Goal: Information Seeking & Learning: Learn about a topic

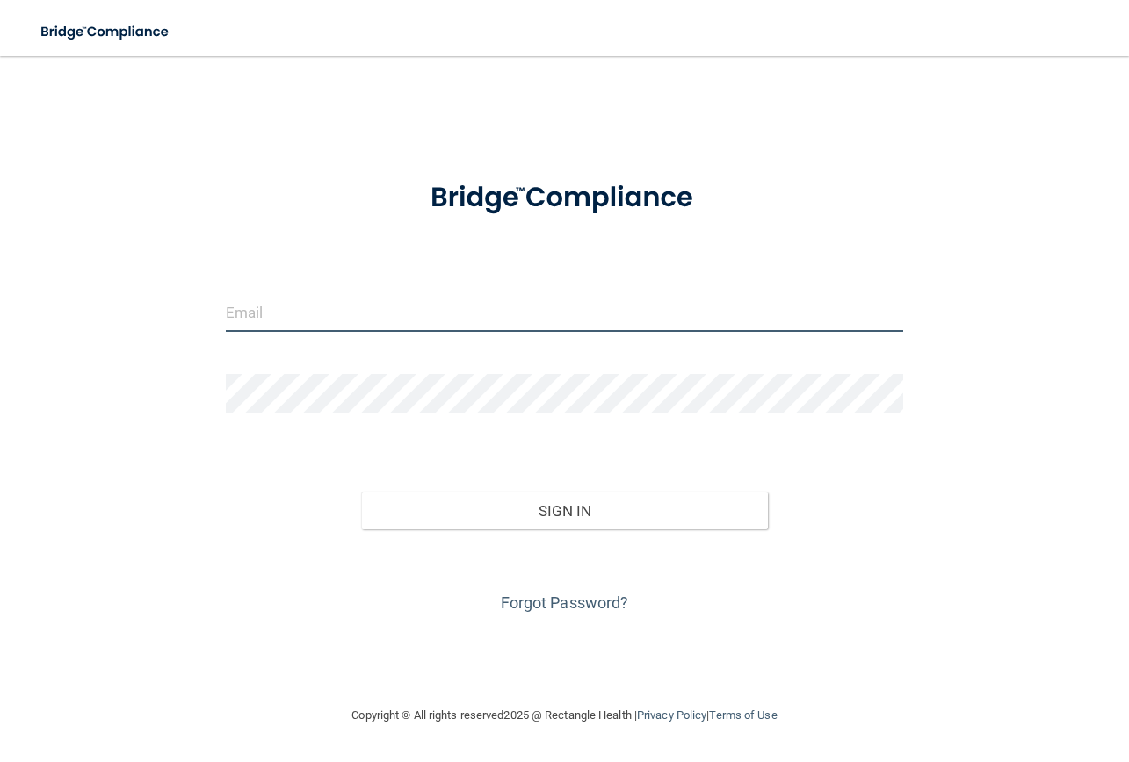
type input "[EMAIL_ADDRESS][DOMAIN_NAME]"
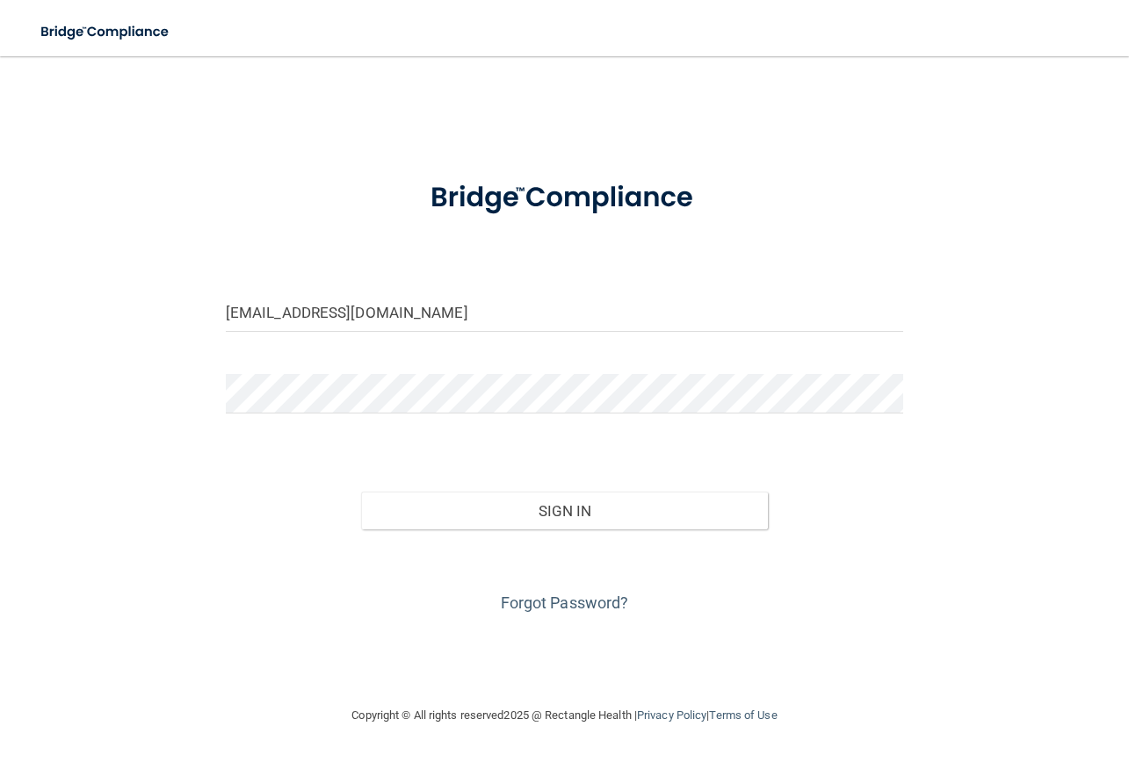
click at [502, 447] on form "[EMAIL_ADDRESS][DOMAIN_NAME] Invalid email/password. You don't have permission …" at bounding box center [564, 390] width 677 height 456
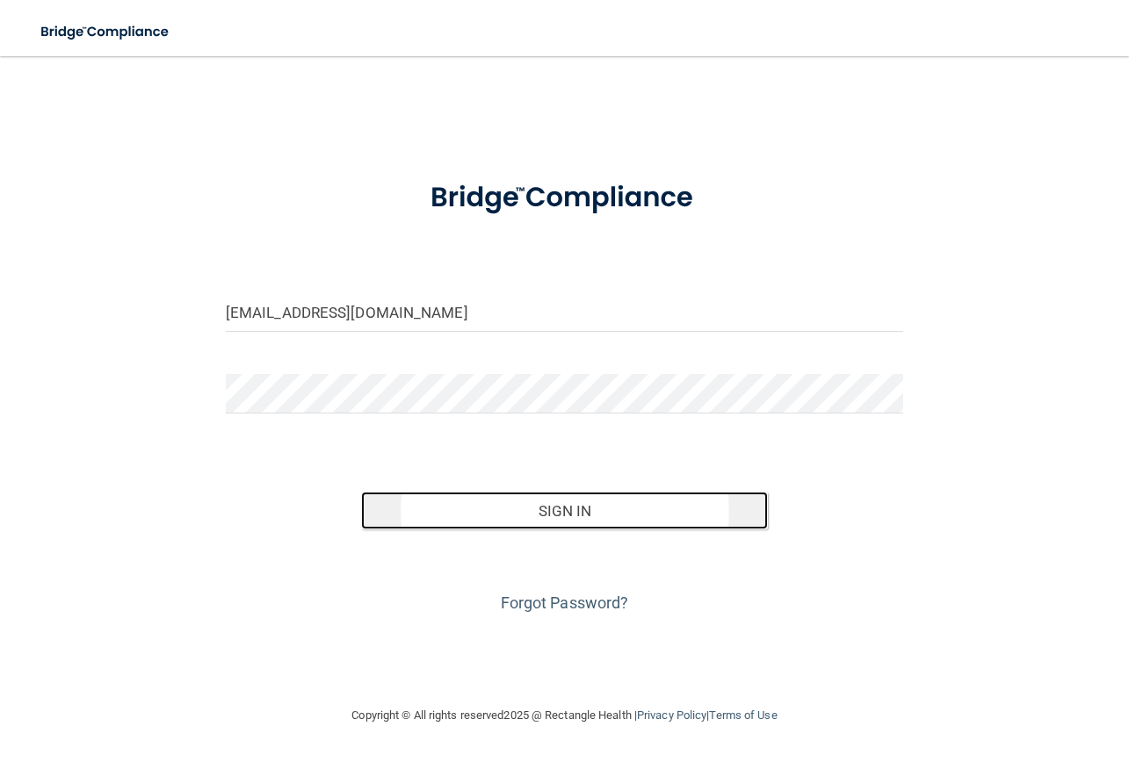
click at [597, 529] on button "Sign In" at bounding box center [564, 511] width 407 height 39
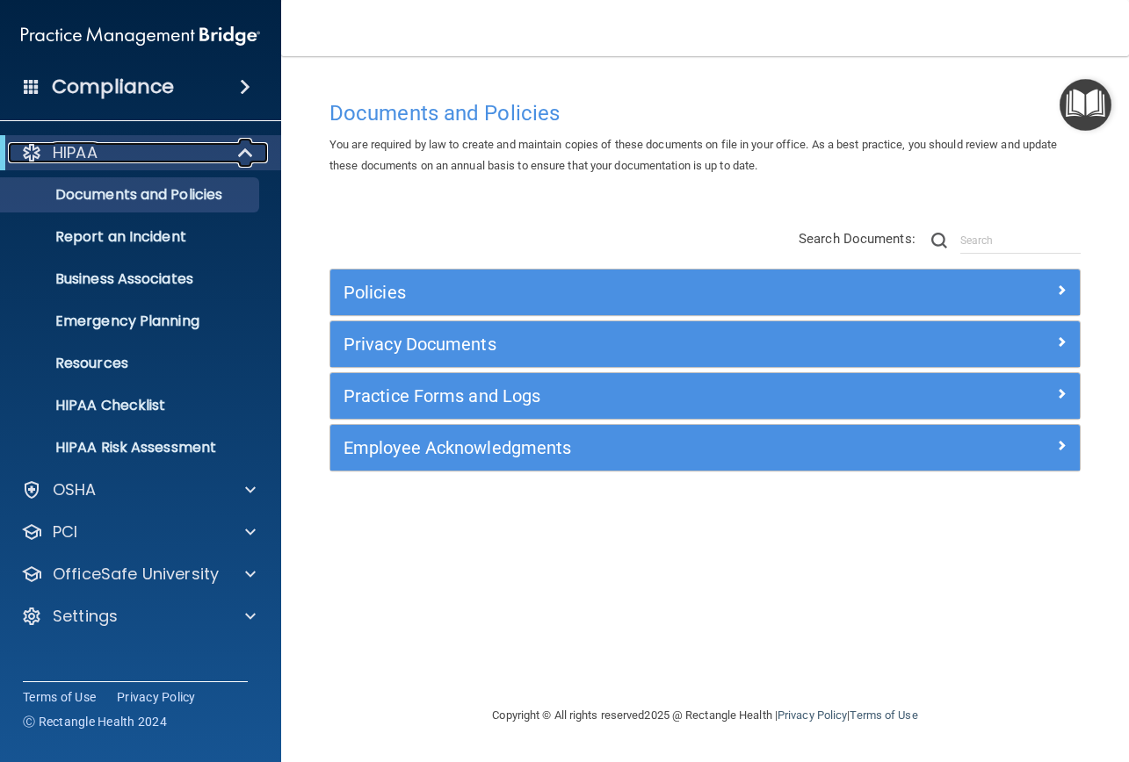
click at [245, 155] on span at bounding box center [247, 152] width 15 height 21
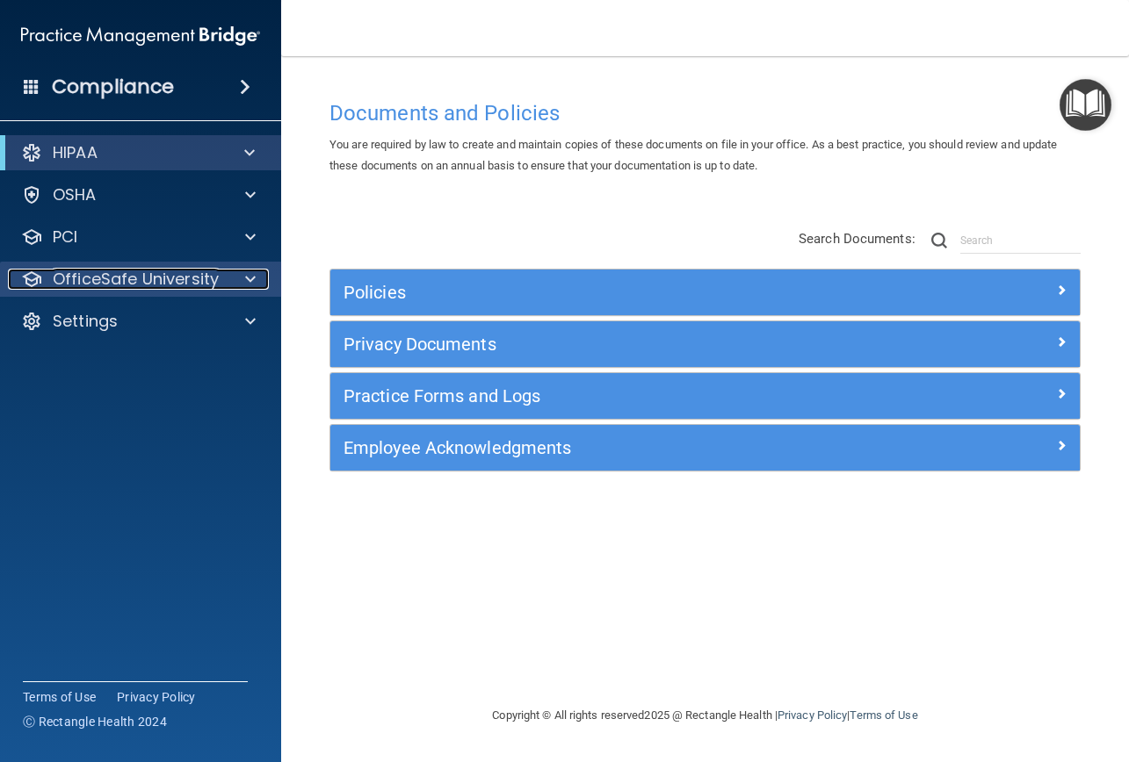
click at [226, 277] on div at bounding box center [248, 279] width 44 height 21
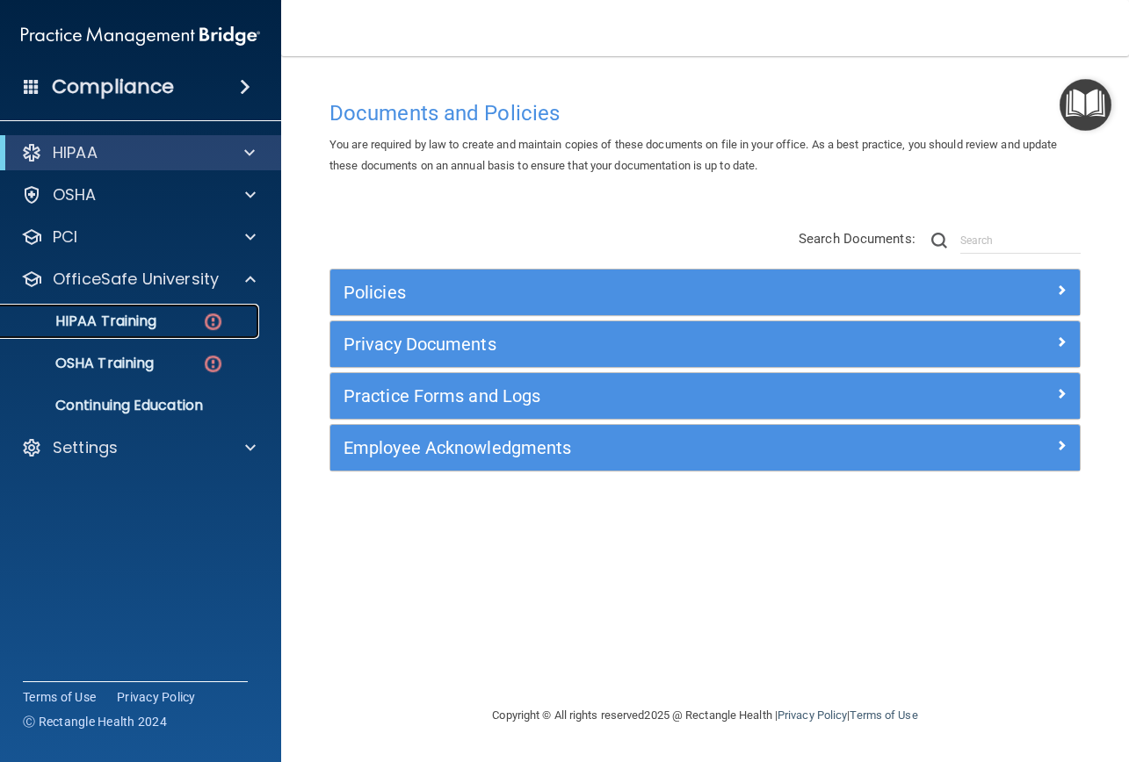
click at [132, 325] on p "HIPAA Training" at bounding box center [83, 322] width 145 height 18
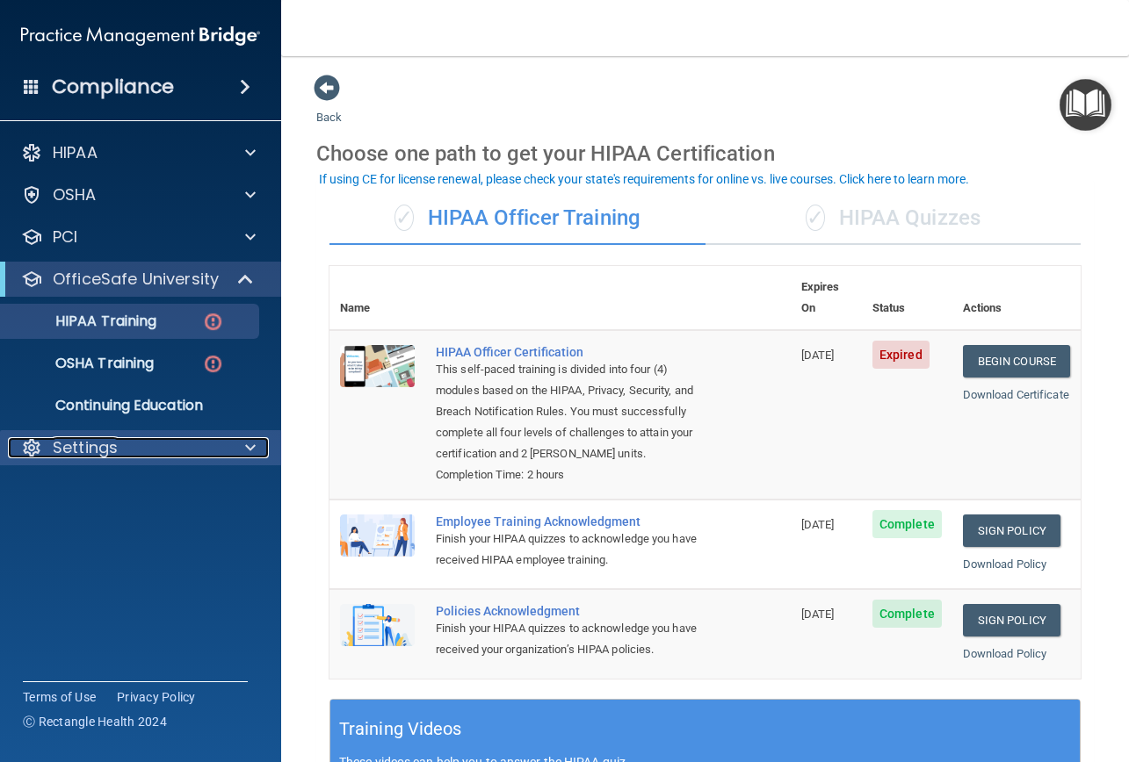
click at [71, 448] on p "Settings" at bounding box center [85, 447] width 65 height 21
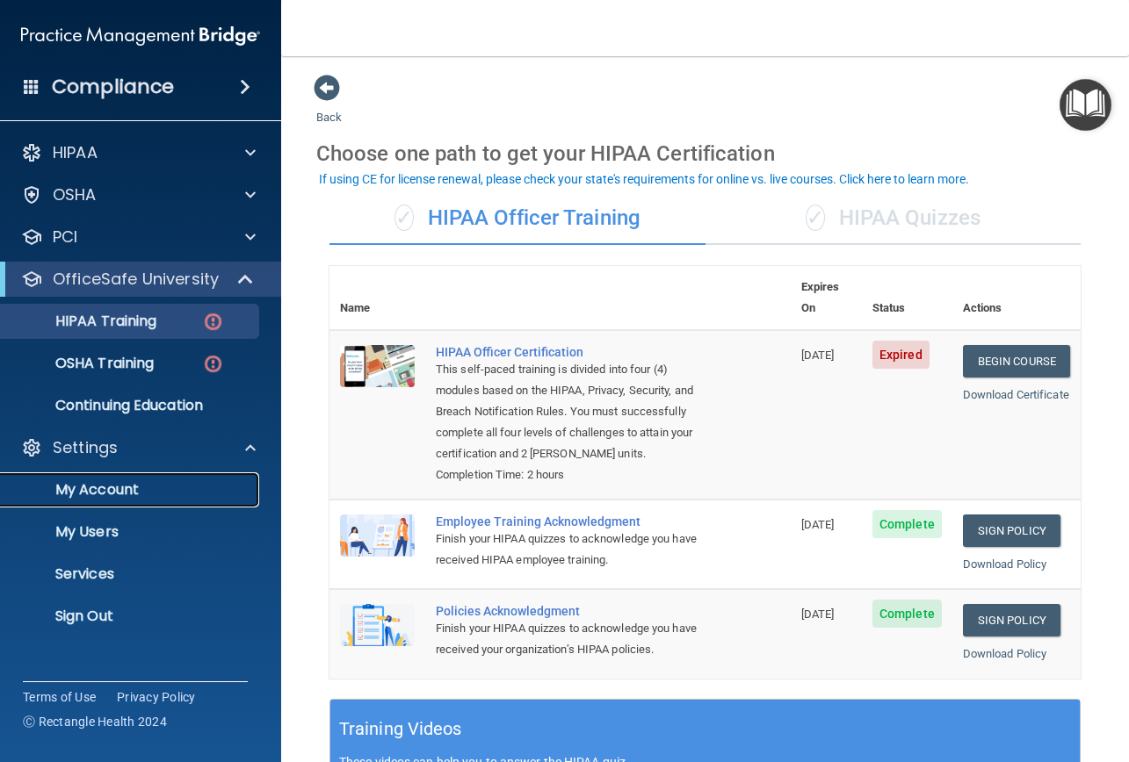
click at [74, 482] on p "My Account" at bounding box center [131, 490] width 240 height 18
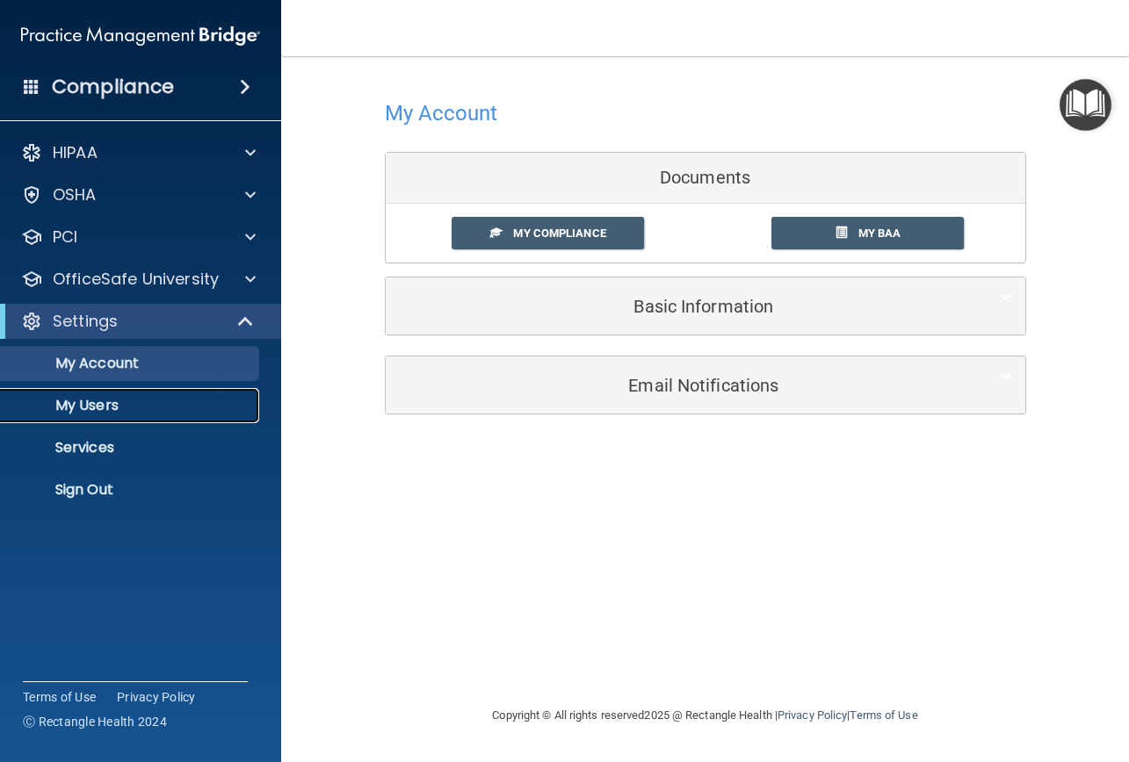
click at [119, 407] on p "My Users" at bounding box center [131, 406] width 240 height 18
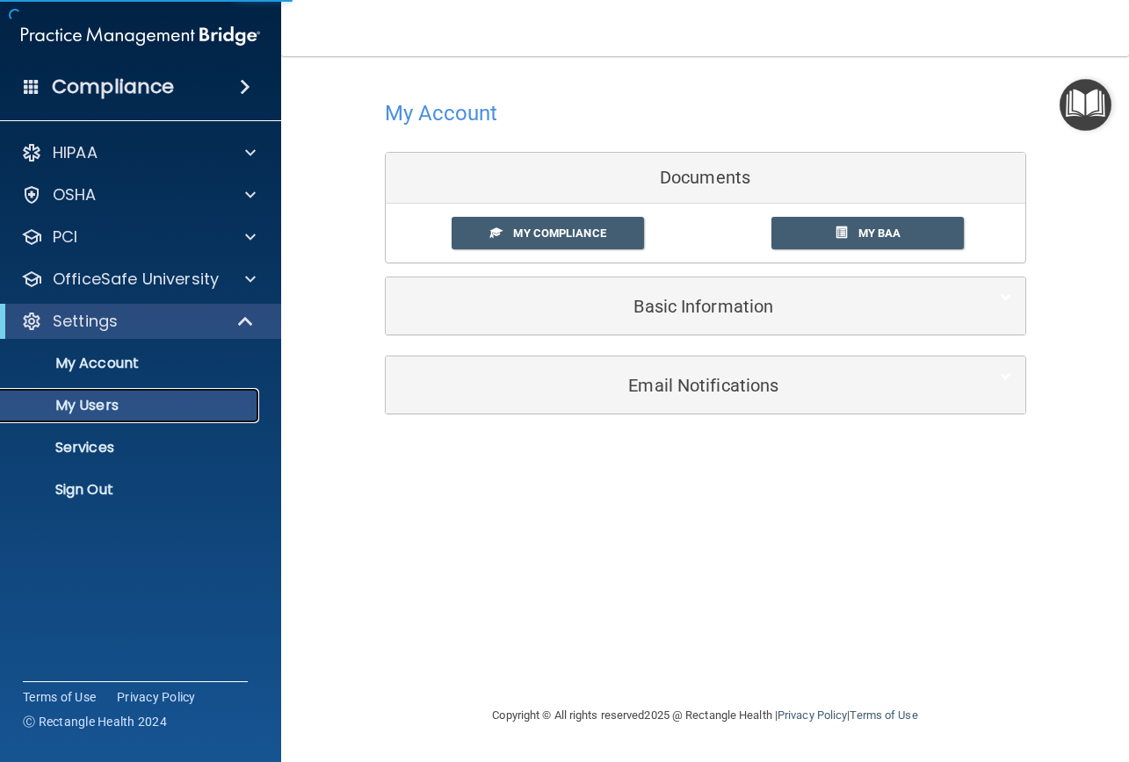
select select "20"
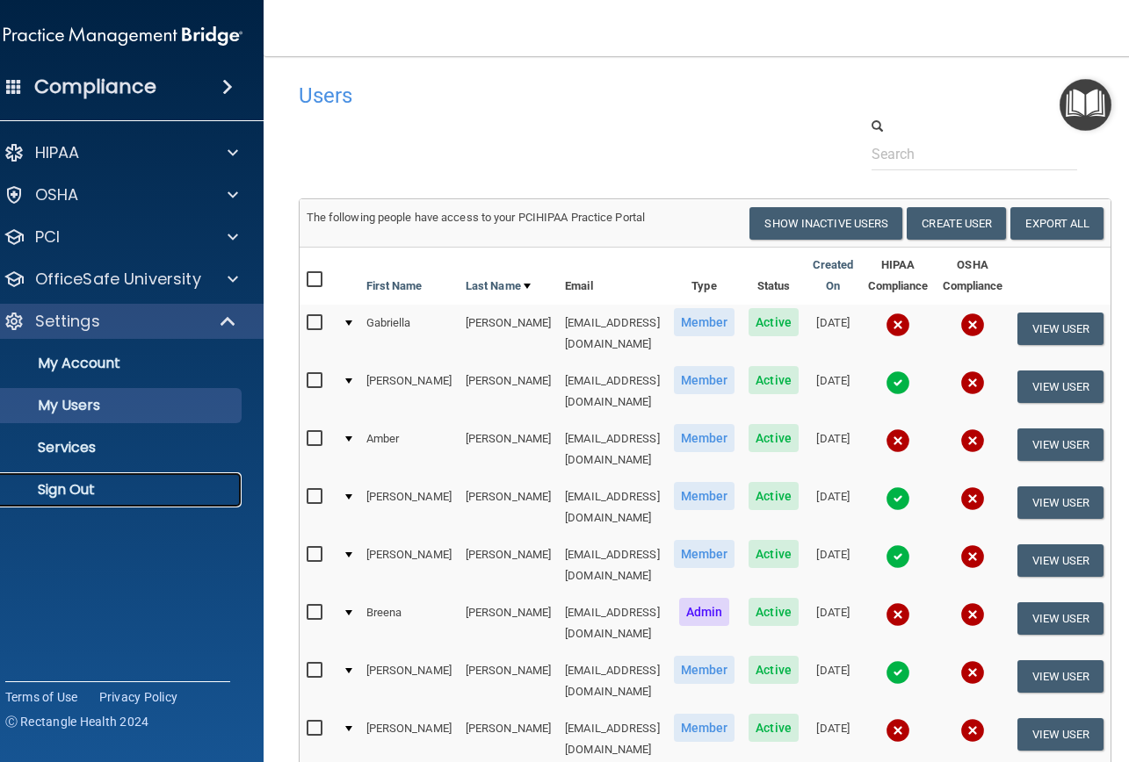
click at [75, 482] on p "Sign Out" at bounding box center [114, 490] width 240 height 18
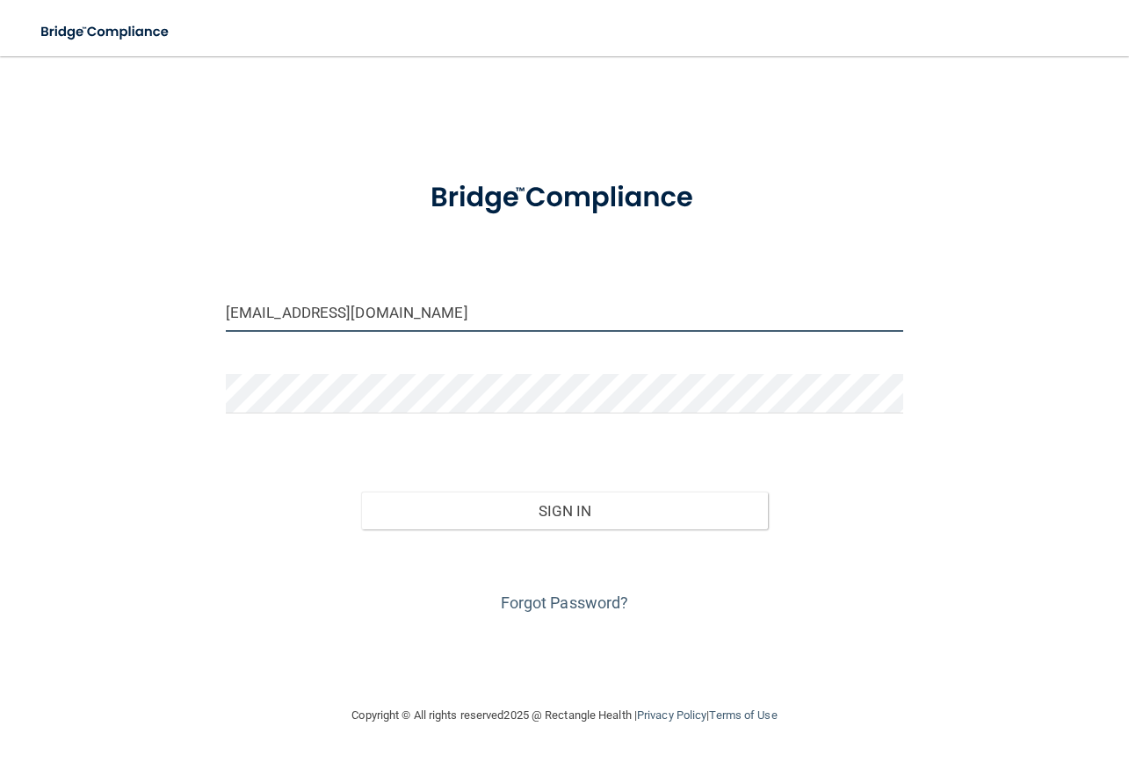
click at [576, 330] on input "[EMAIL_ADDRESS][DOMAIN_NAME]" at bounding box center [564, 312] width 677 height 40
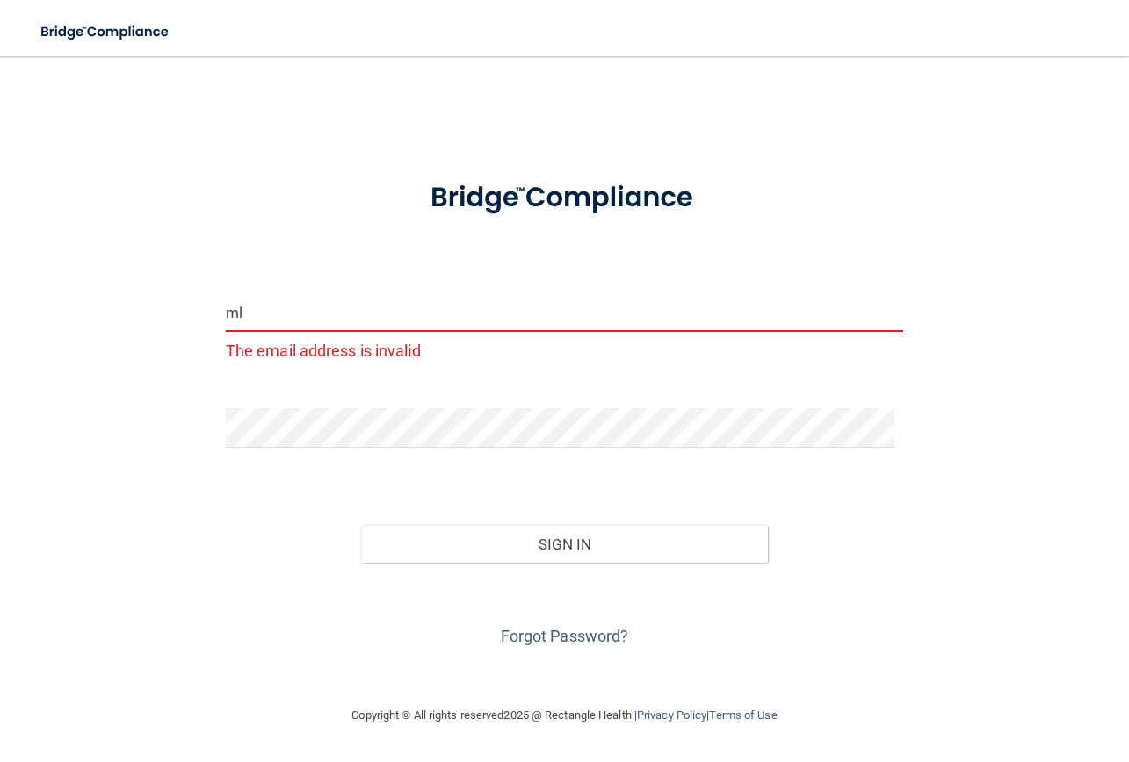
type input "m"
type input "[EMAIL_ADDRESS][DOMAIN_NAME]"
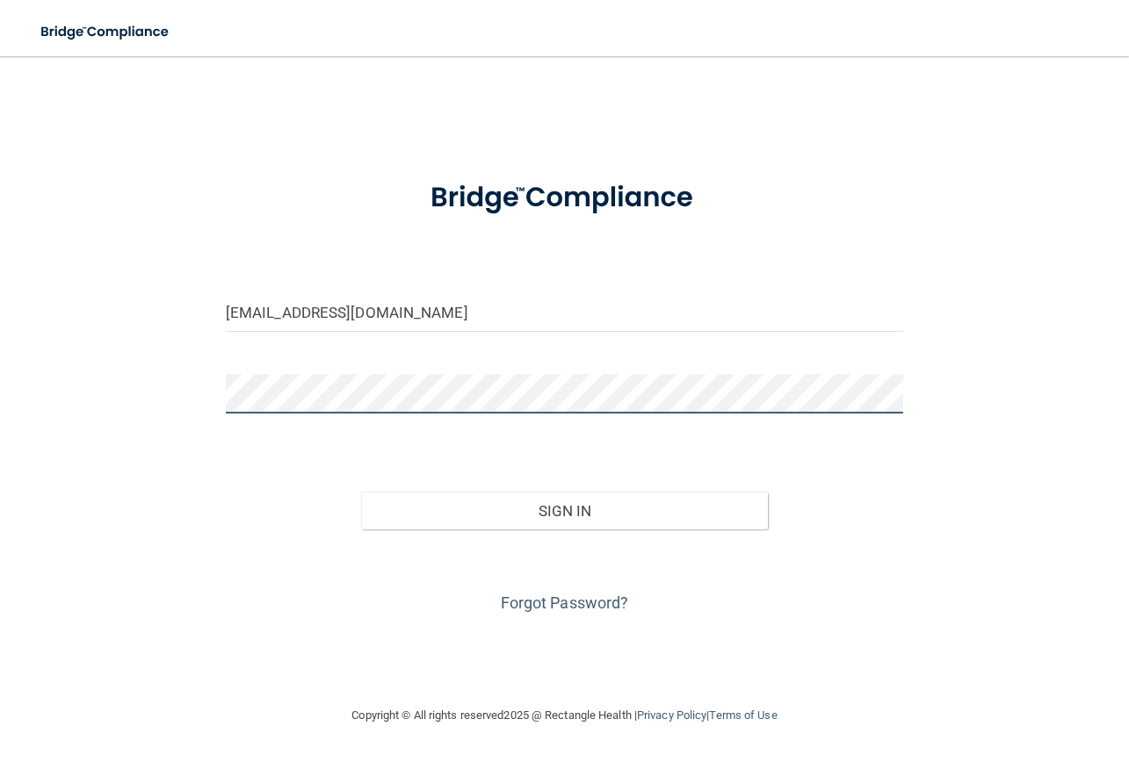
click at [361, 492] on button "Sign In" at bounding box center [564, 511] width 407 height 39
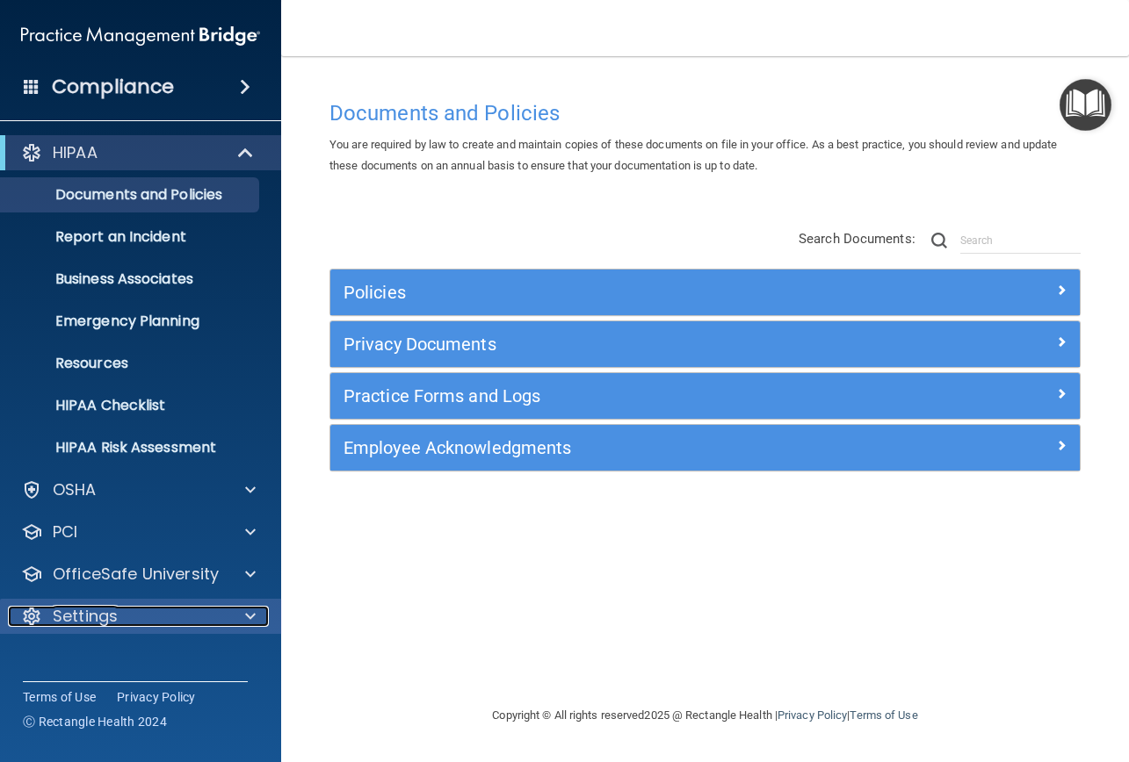
click at [228, 623] on div at bounding box center [248, 616] width 44 height 21
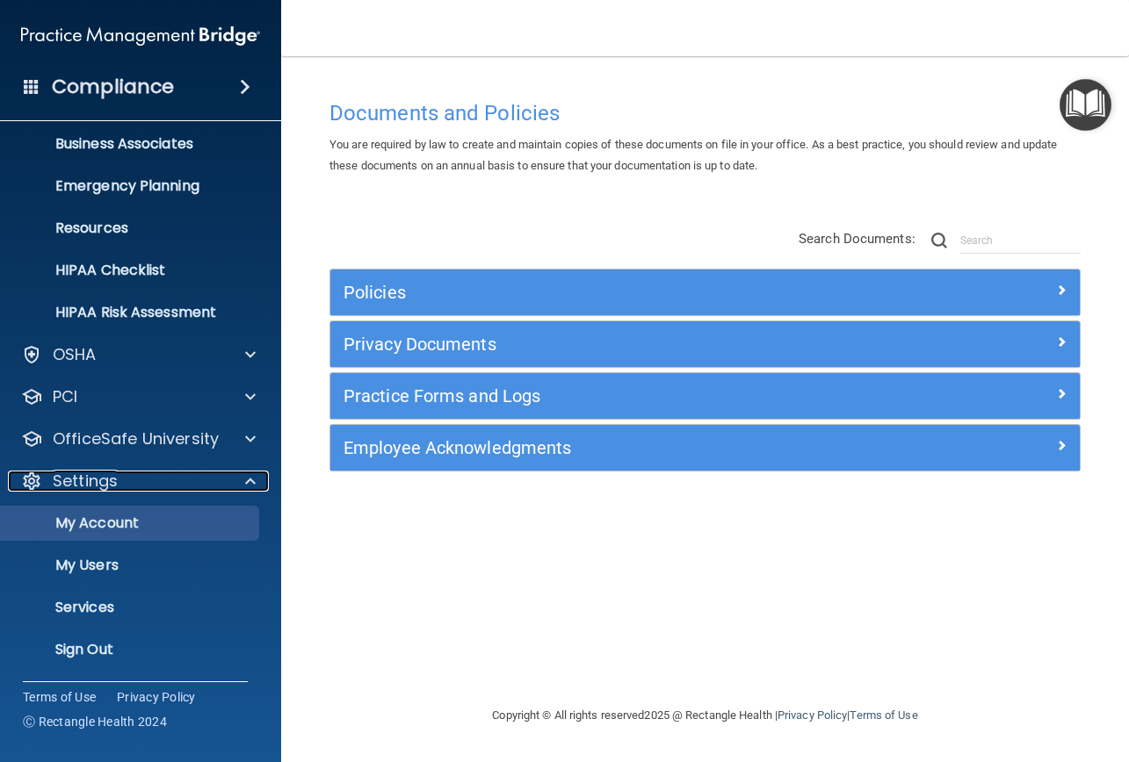
scroll to position [47, 0]
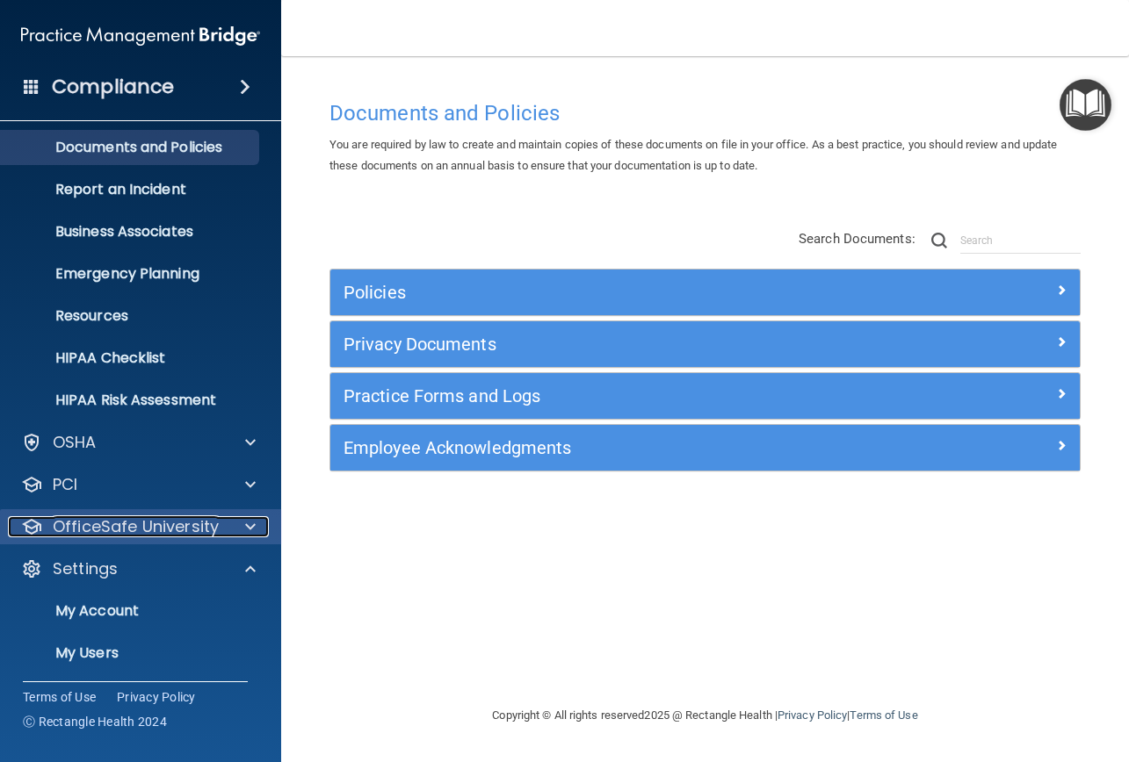
click at [136, 532] on p "OfficeSafe University" at bounding box center [136, 526] width 166 height 21
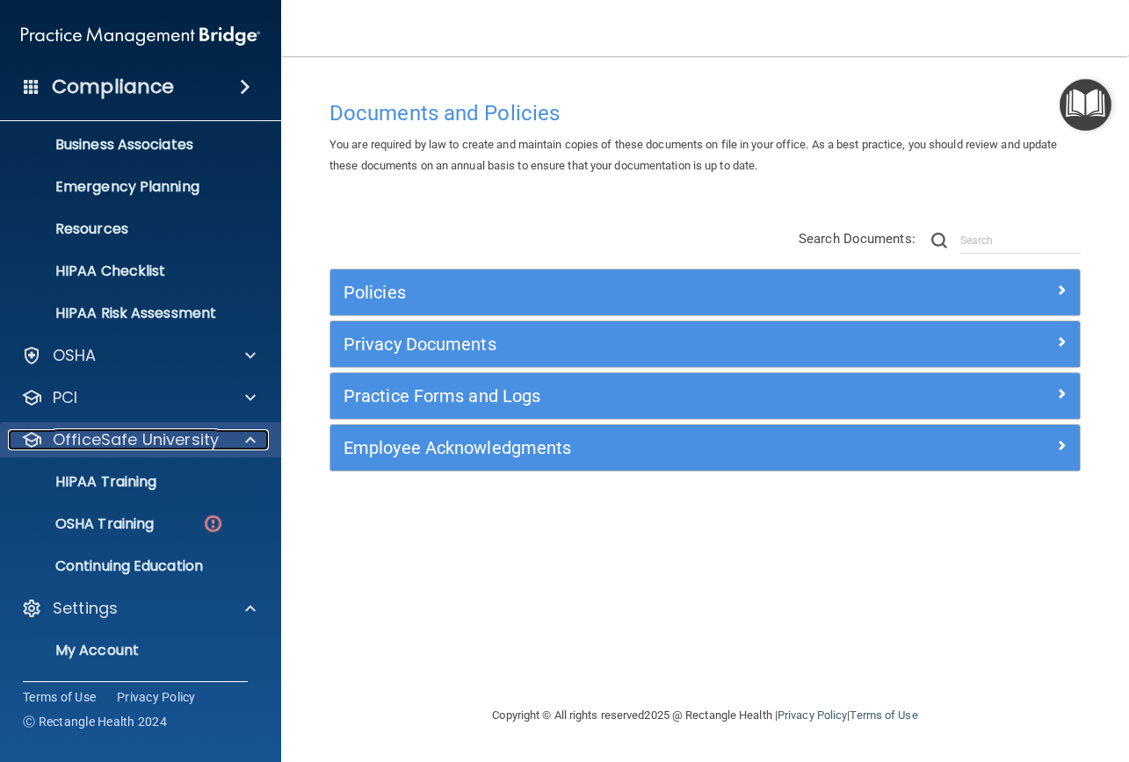
scroll to position [176, 0]
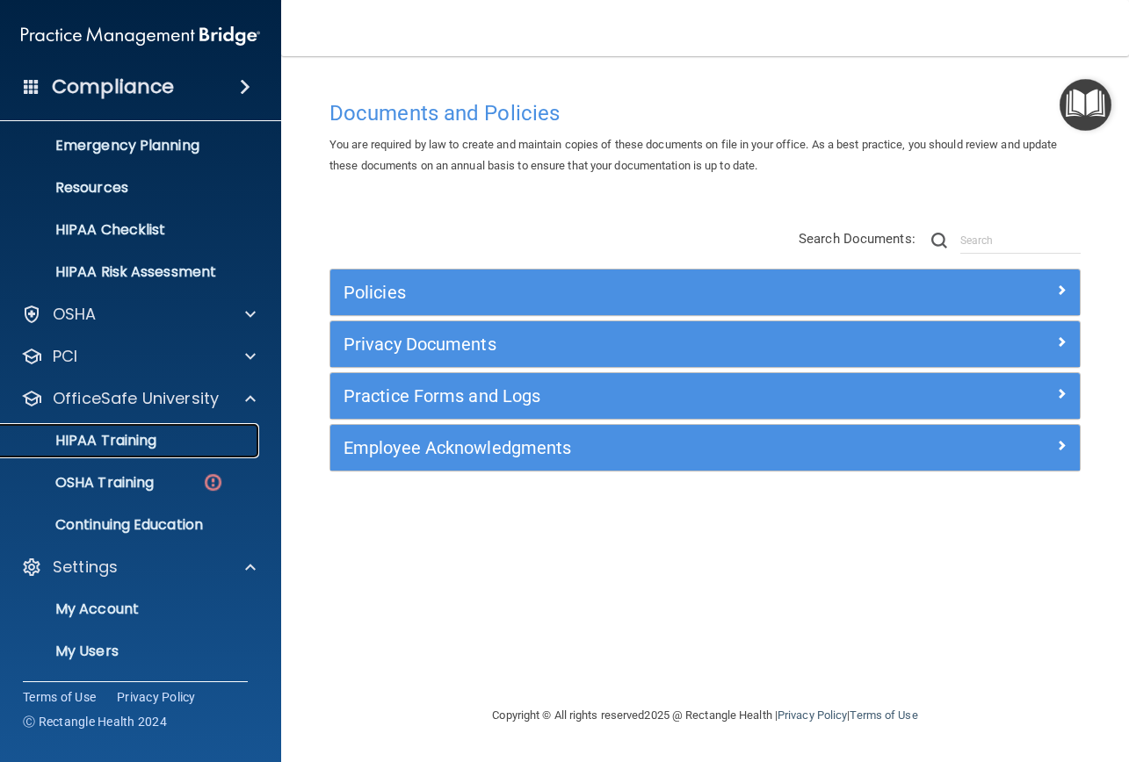
click at [102, 433] on p "HIPAA Training" at bounding box center [83, 441] width 145 height 18
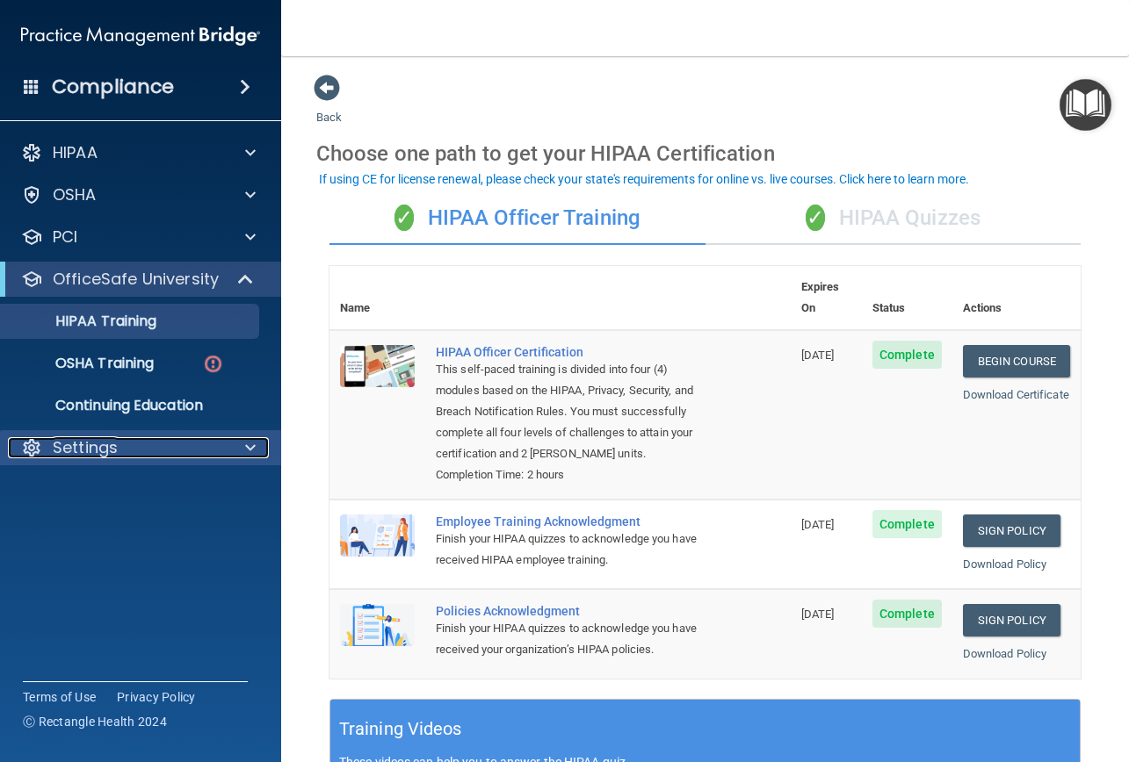
click at [94, 451] on p "Settings" at bounding box center [85, 447] width 65 height 21
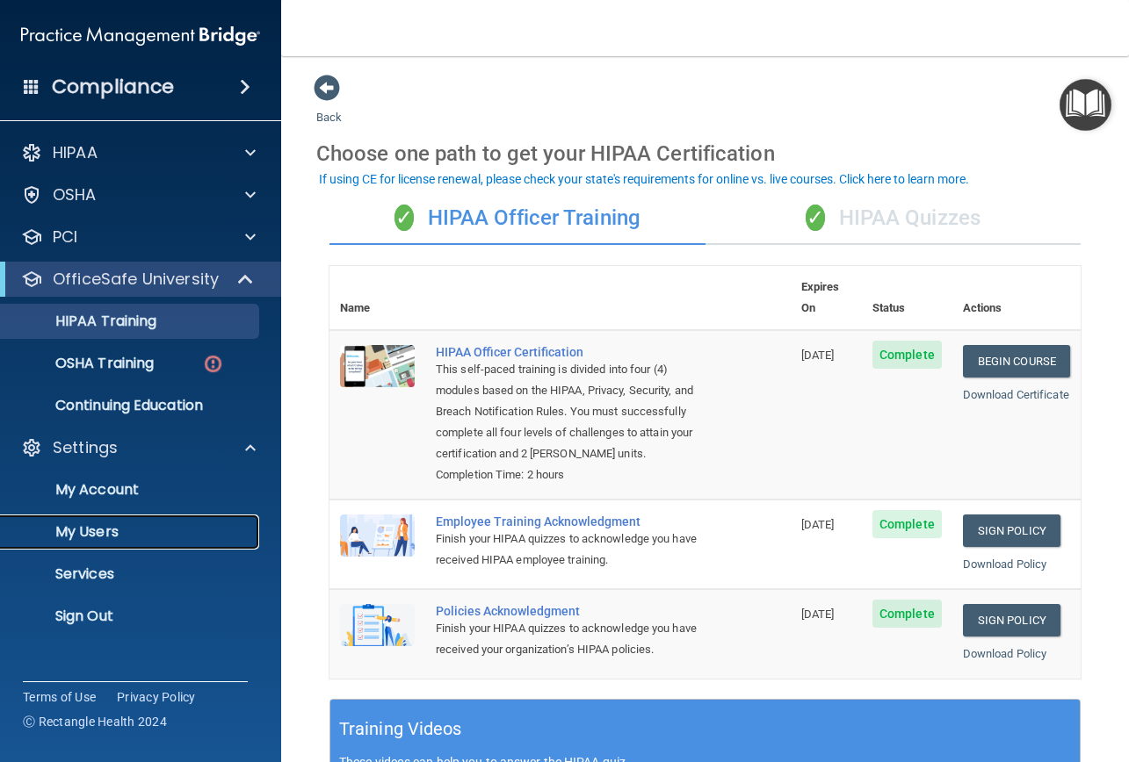
click at [108, 533] on p "My Users" at bounding box center [131, 532] width 240 height 18
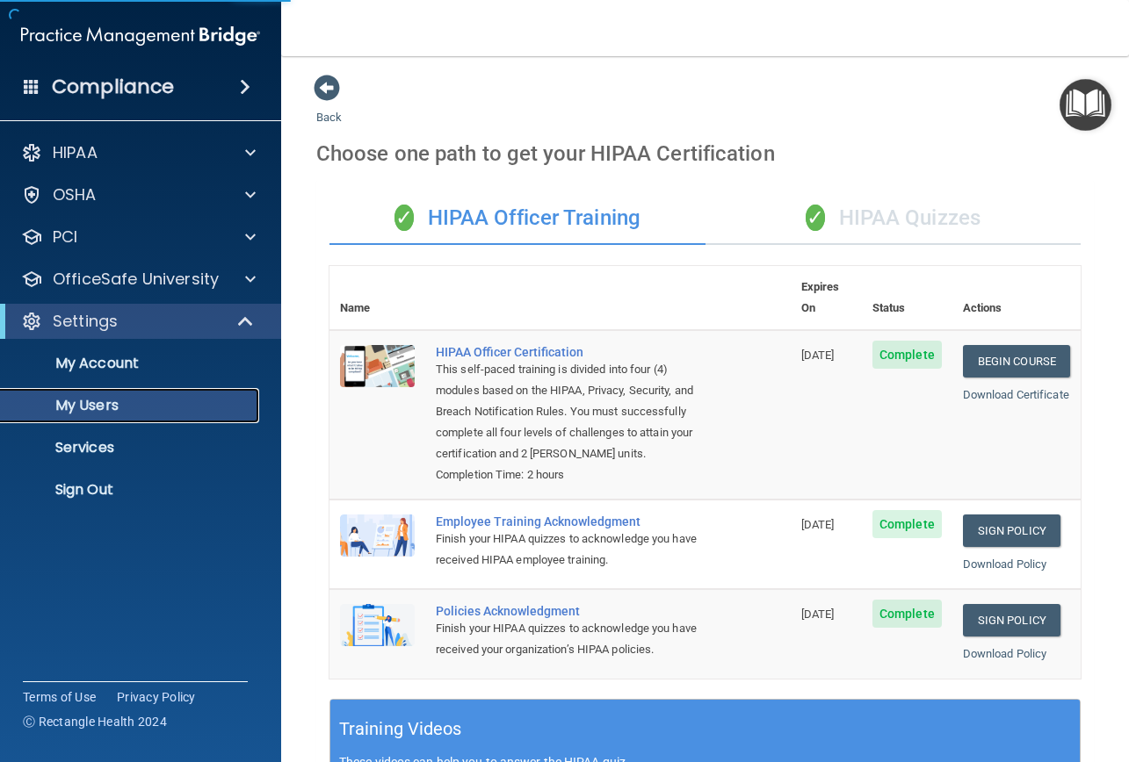
select select "20"
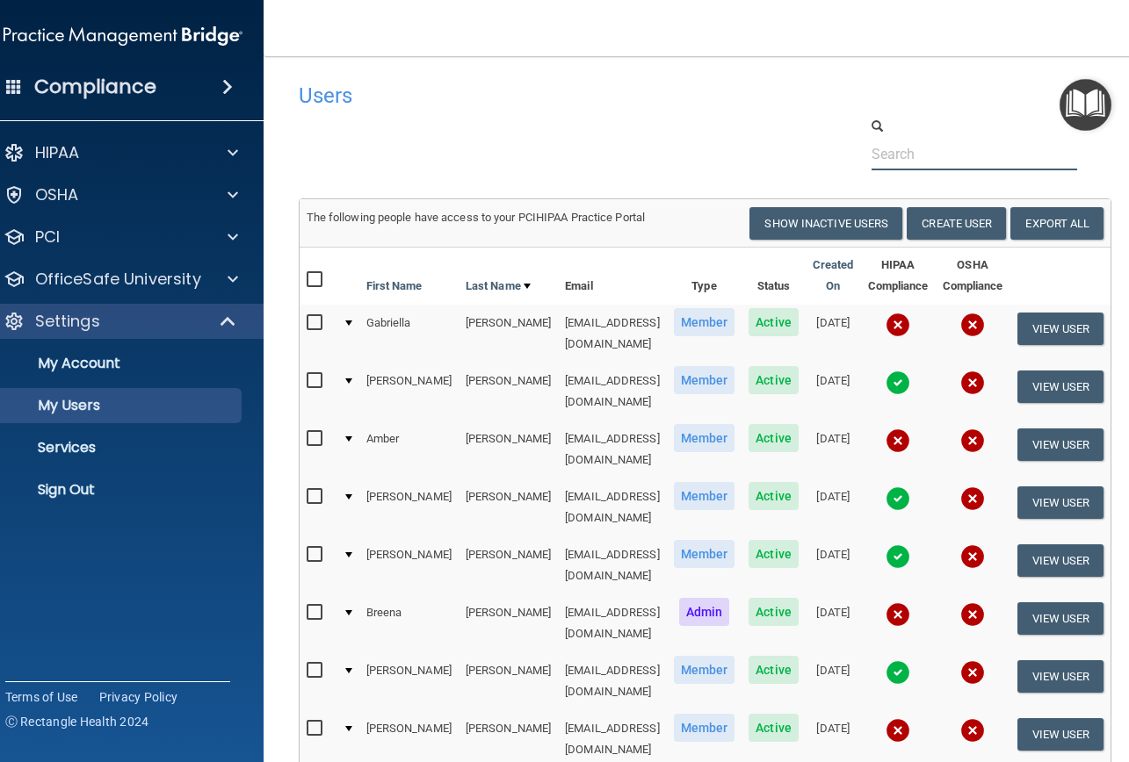
click at [528, 156] on div at bounding box center [705, 144] width 840 height 54
click at [61, 192] on p "OSHA" at bounding box center [57, 194] width 44 height 21
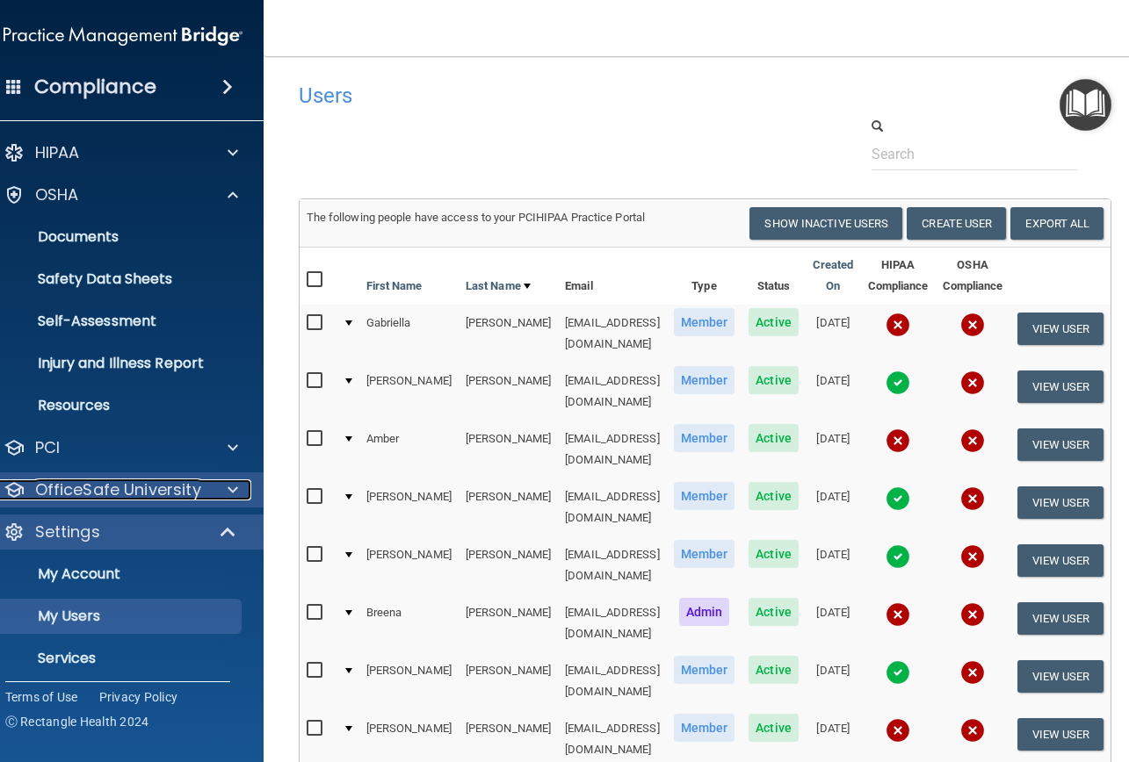
click at [66, 493] on p "OfficeSafe University" at bounding box center [118, 490] width 166 height 21
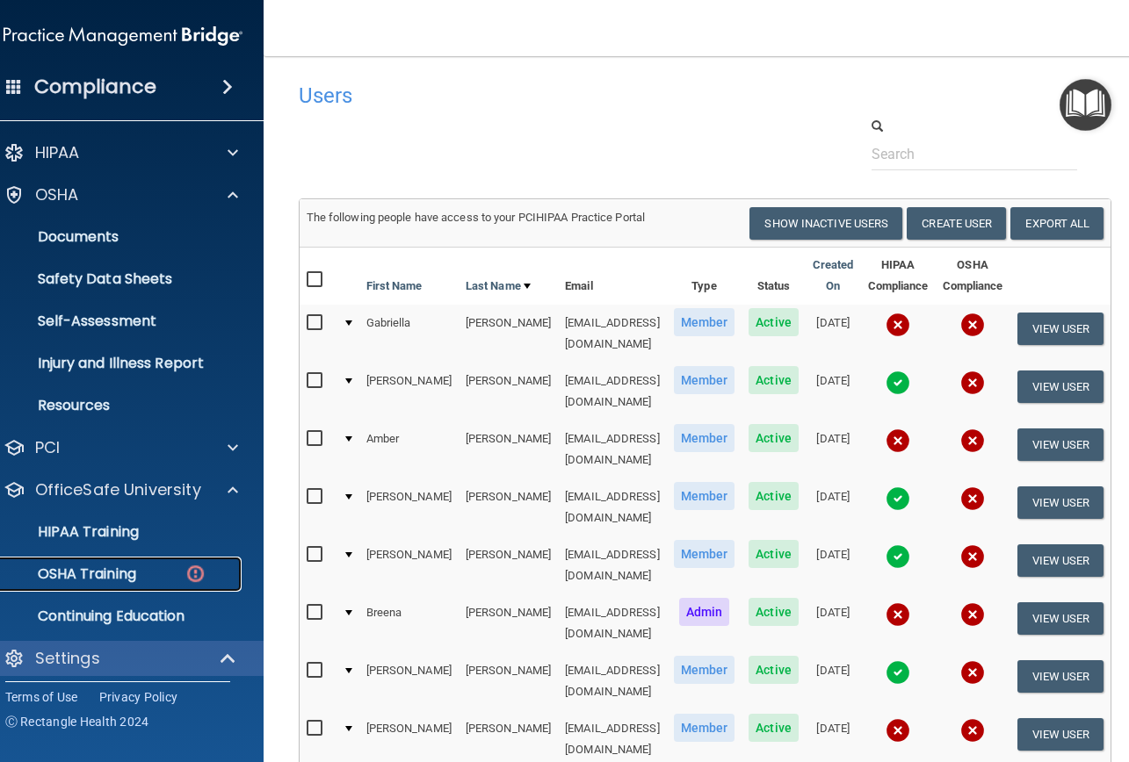
click at [96, 574] on p "OSHA Training" at bounding box center [65, 575] width 142 height 18
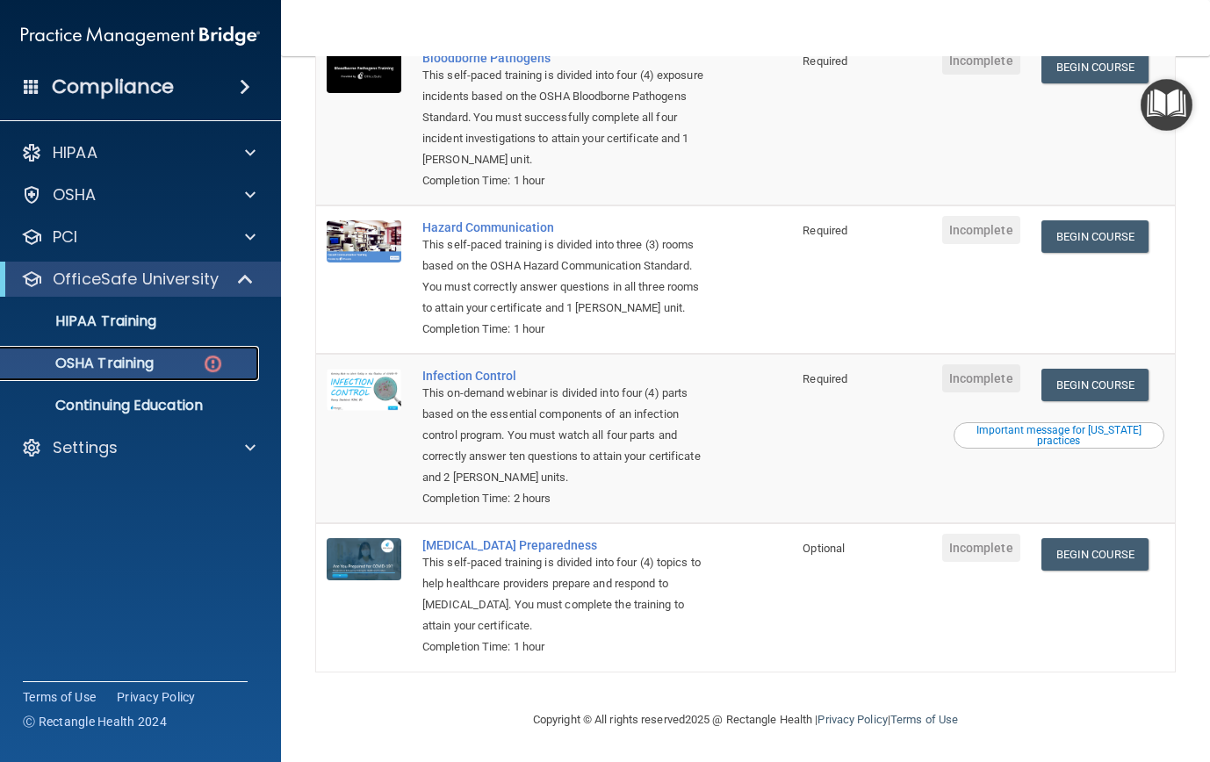
scroll to position [256, 0]
click at [1025, 437] on div "Important message for [US_STATE] practices" at bounding box center [1060, 435] width 206 height 21
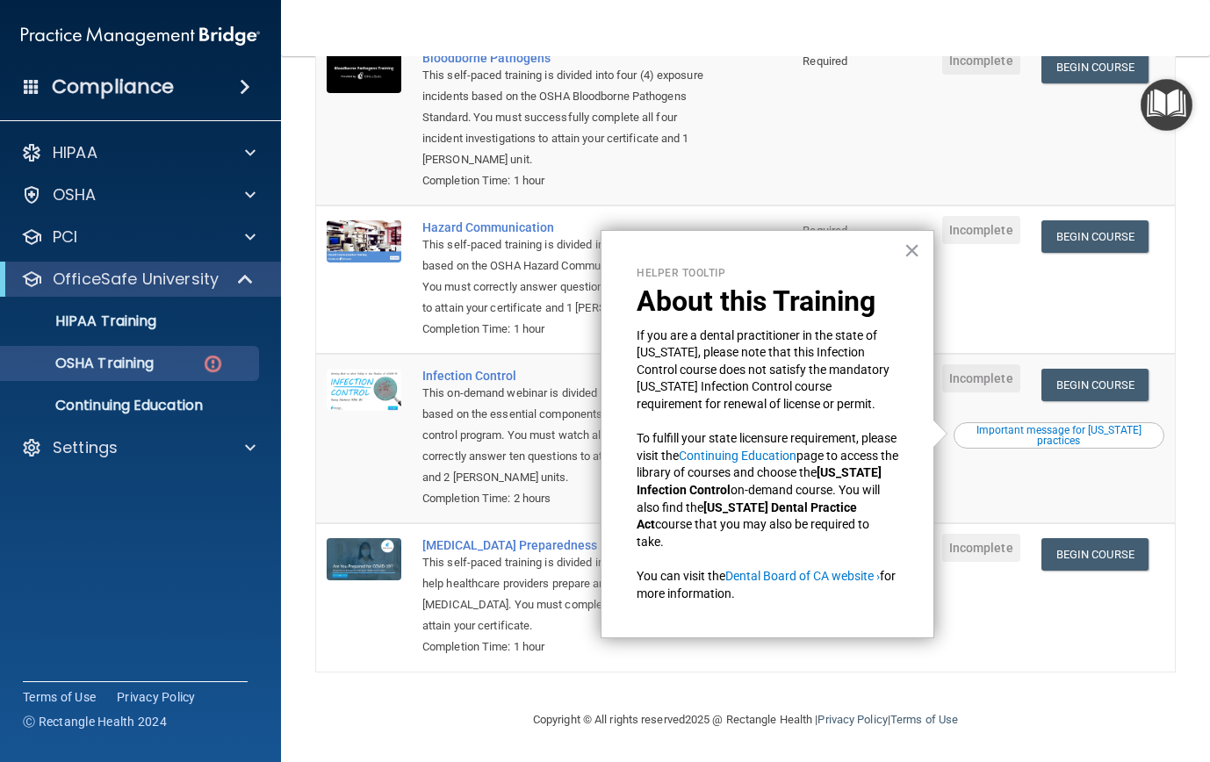
click at [984, 474] on td "Incomplete" at bounding box center [981, 439] width 99 height 170
click at [913, 248] on button "×" at bounding box center [912, 250] width 17 height 28
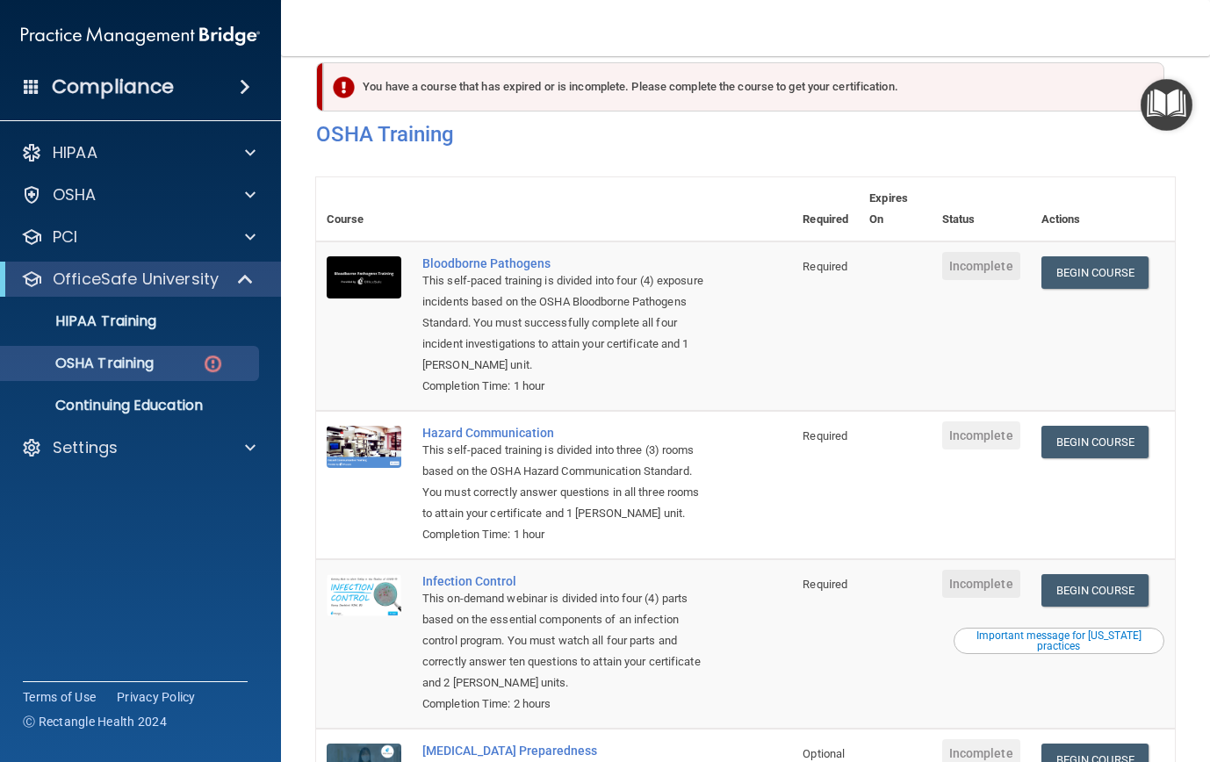
scroll to position [0, 0]
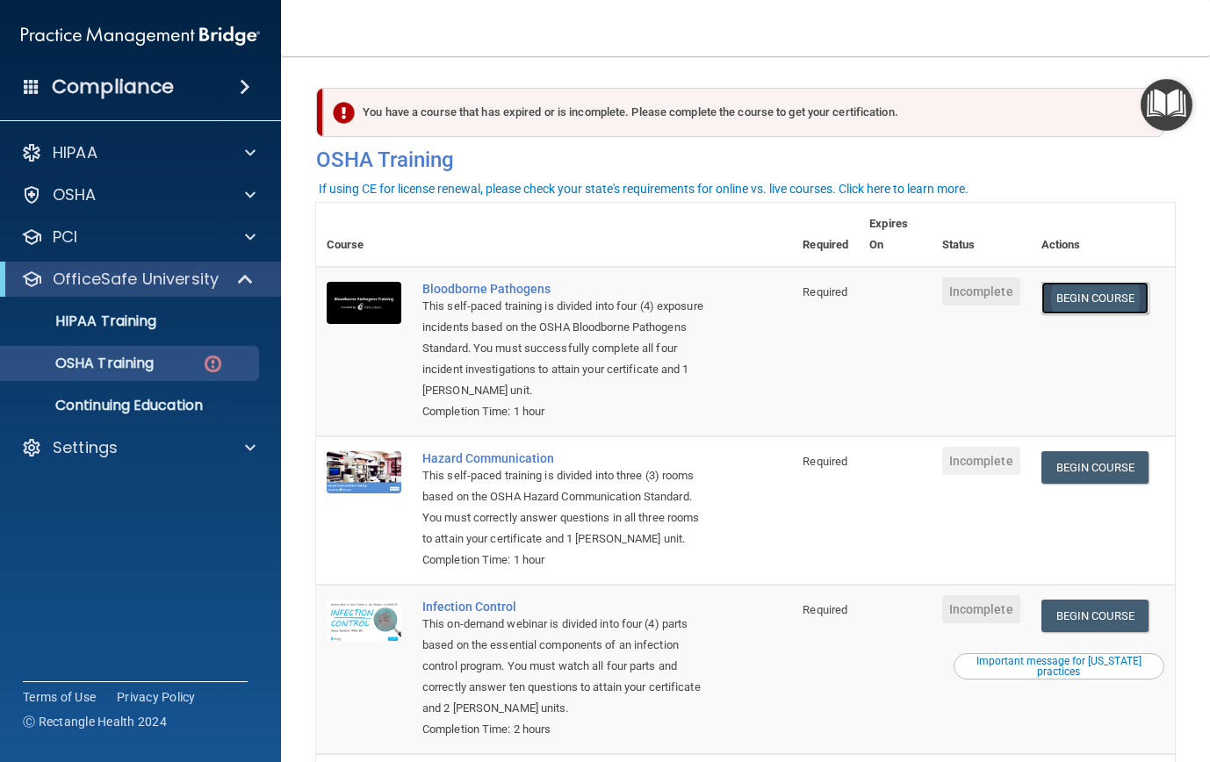
click at [1095, 298] on link "Begin Course" at bounding box center [1095, 298] width 107 height 32
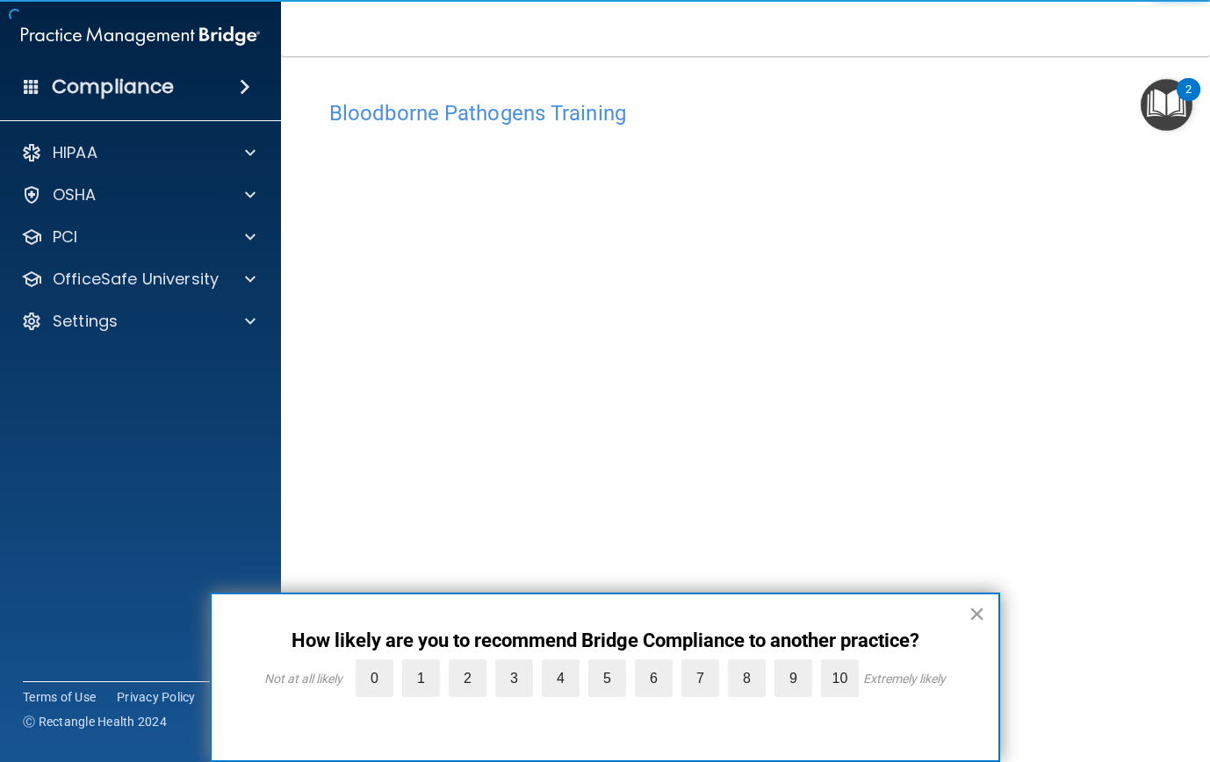
click at [978, 616] on button "×" at bounding box center [977, 614] width 17 height 28
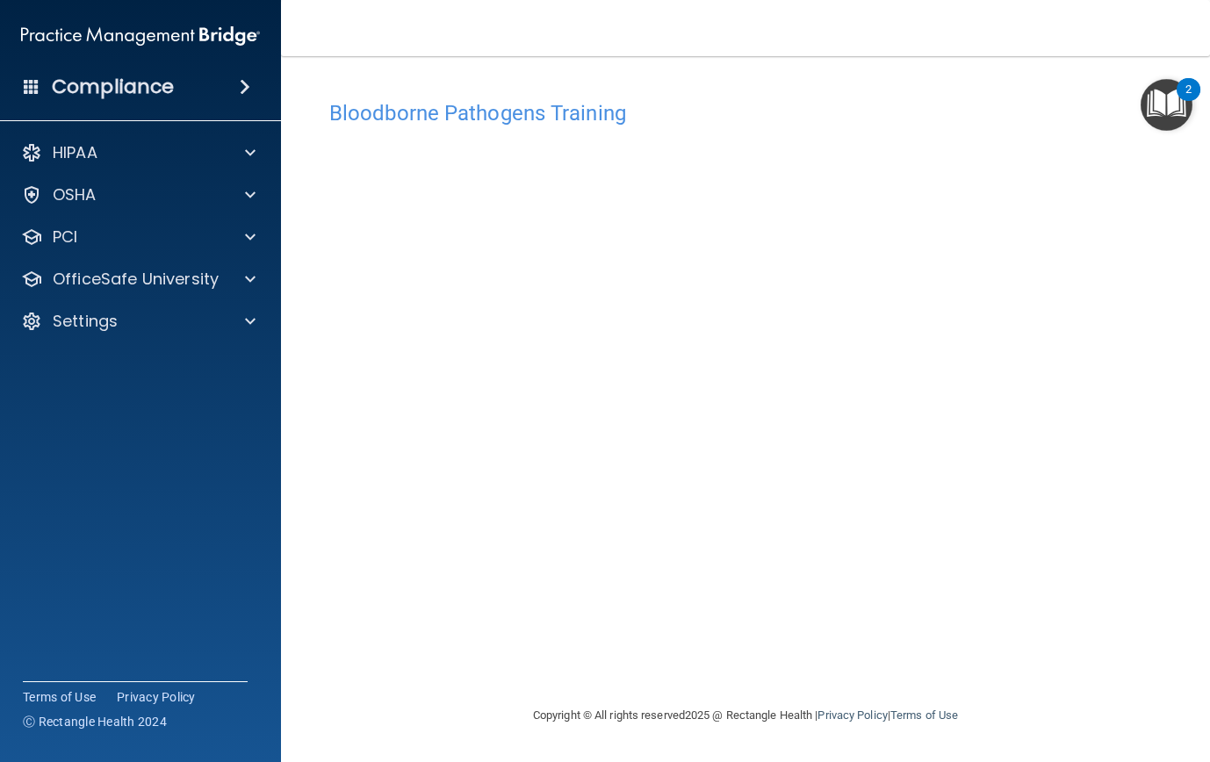
click at [1175, 112] on img "Open Resource Center, 2 new notifications" at bounding box center [1167, 105] width 52 height 52
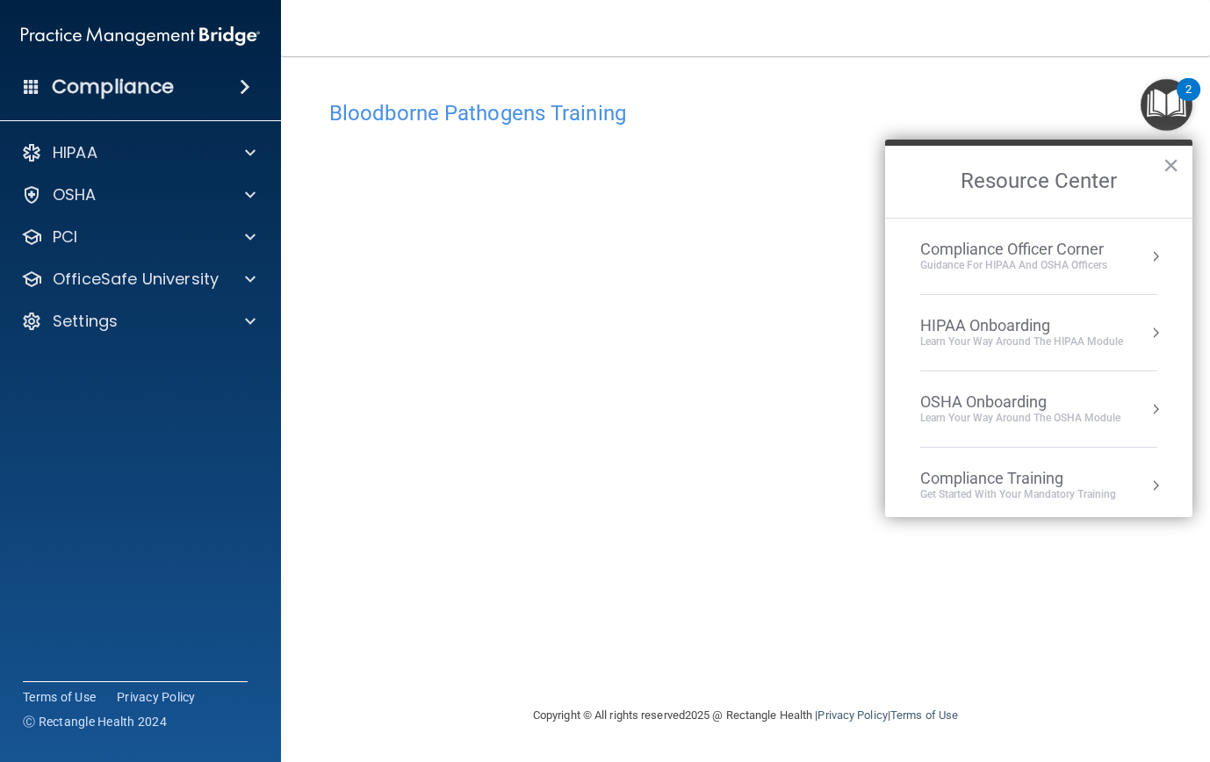
click at [1043, 258] on div "Guidance for HIPAA and OSHA Officers" at bounding box center [1014, 265] width 187 height 15
